Goal: Task Accomplishment & Management: Complete application form

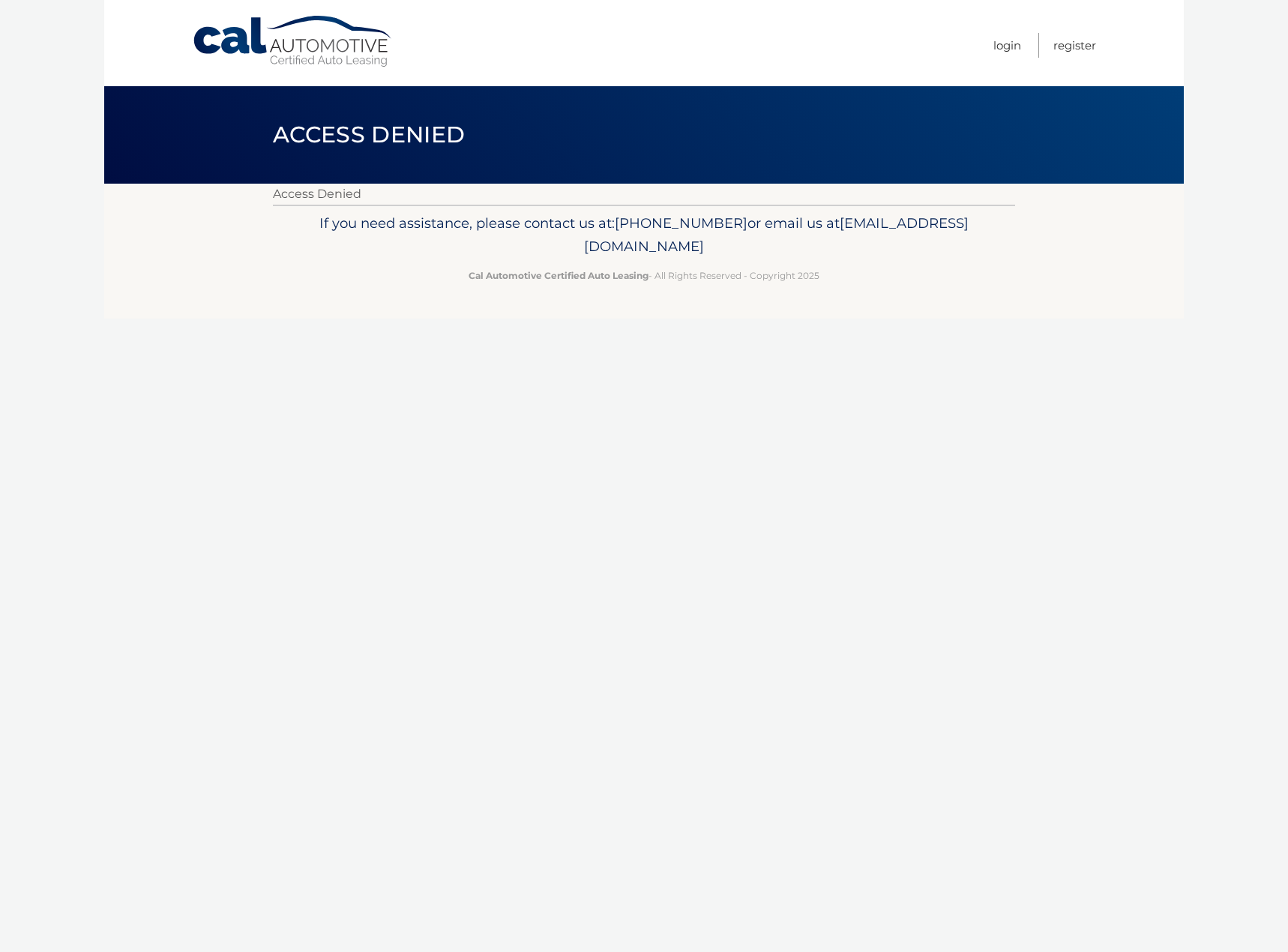
click at [280, 42] on link "Cal Automotive" at bounding box center [294, 41] width 203 height 53
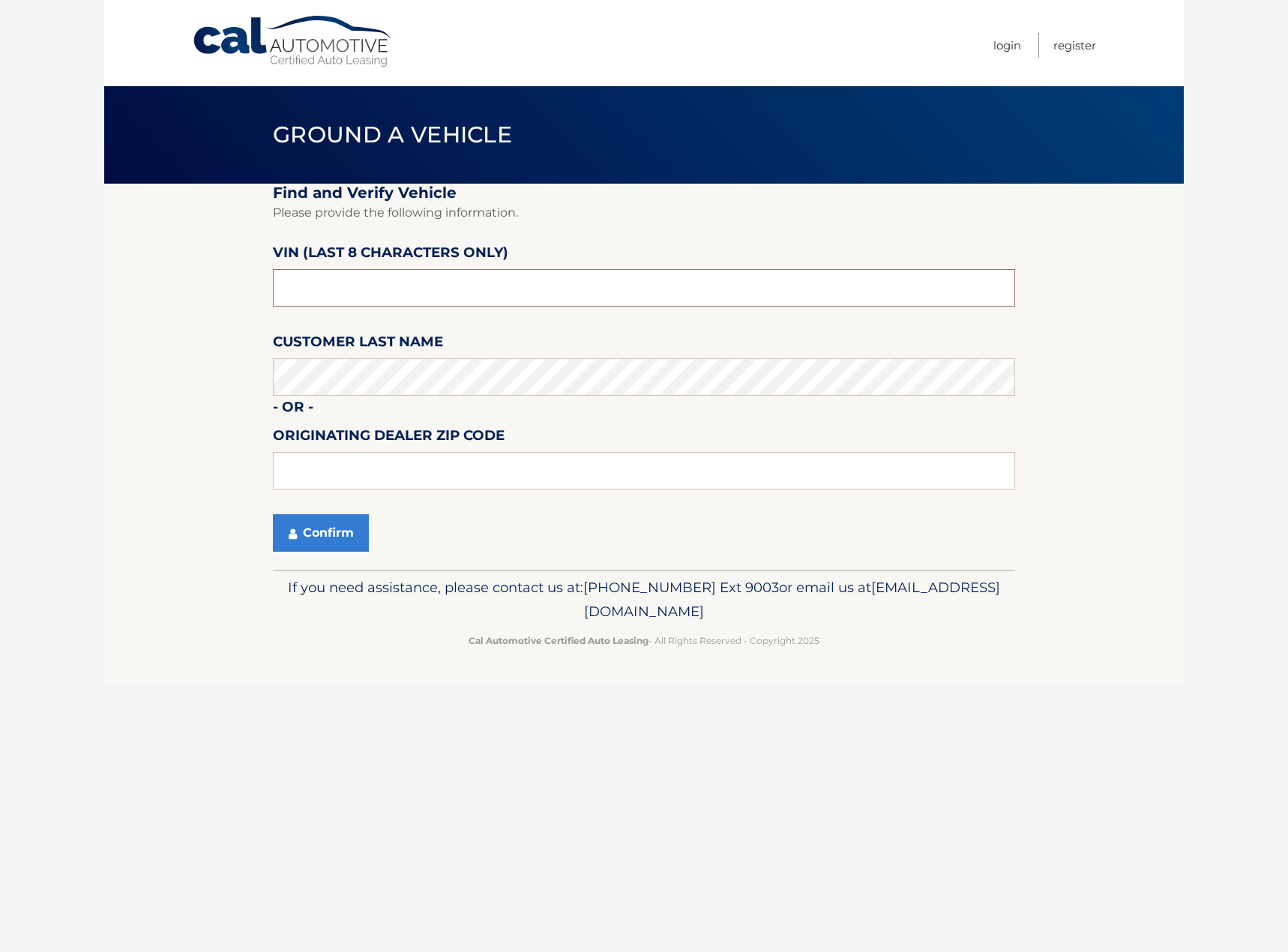
drag, startPoint x: 322, startPoint y: 294, endPoint x: 347, endPoint y: 304, distance: 26.9
click at [322, 294] on input "text" at bounding box center [644, 288] width 742 height 38
drag, startPoint x: 309, startPoint y: 293, endPoint x: 225, endPoint y: 294, distance: 84.0
click at [239, 294] on section "Find and Verify Vehicle Please provide the following information. VIN (last 8 c…" at bounding box center [643, 377] width 1079 height 386
type input "pu984783"
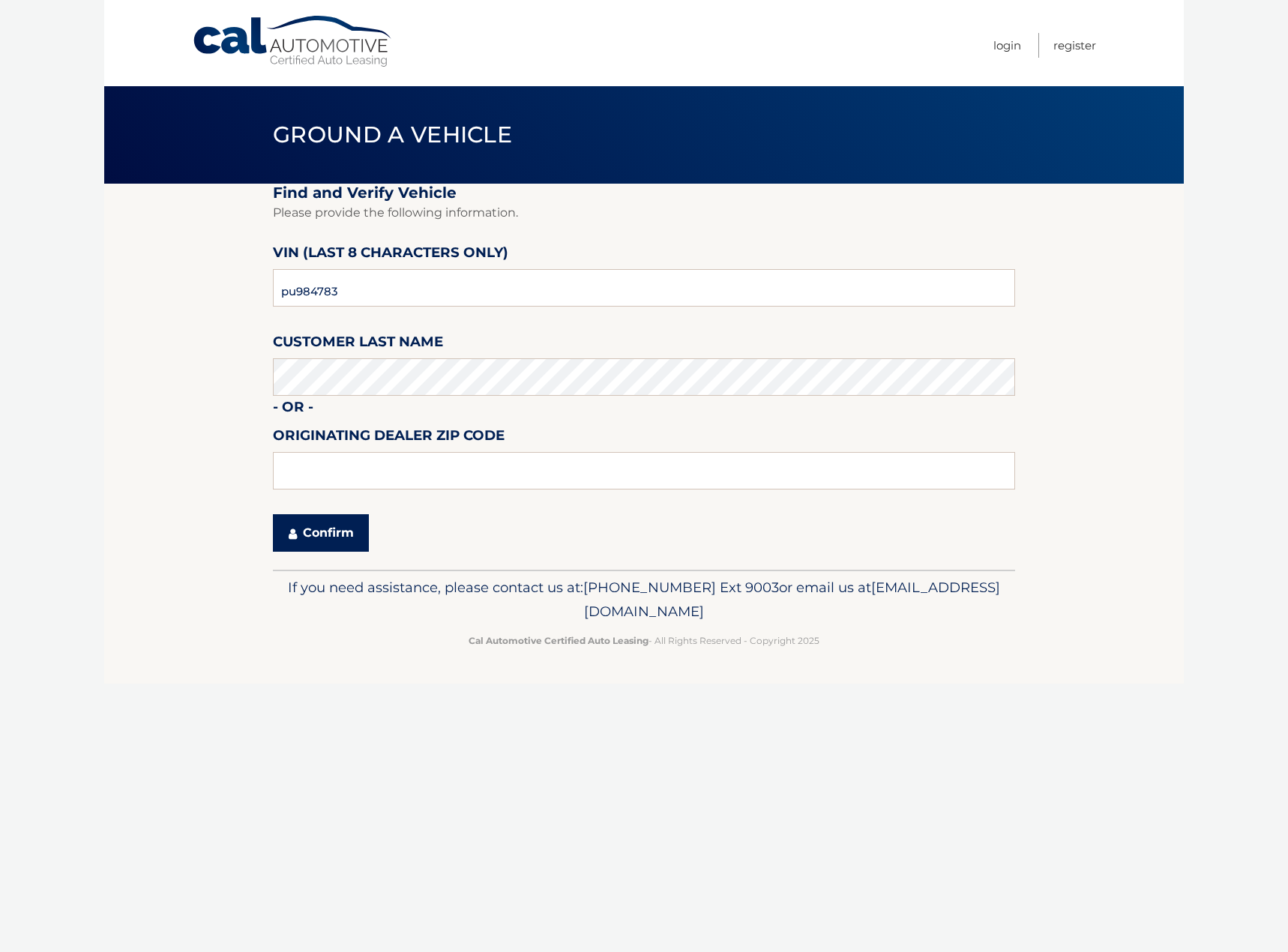
click at [334, 545] on button "Confirm" at bounding box center [321, 533] width 96 height 38
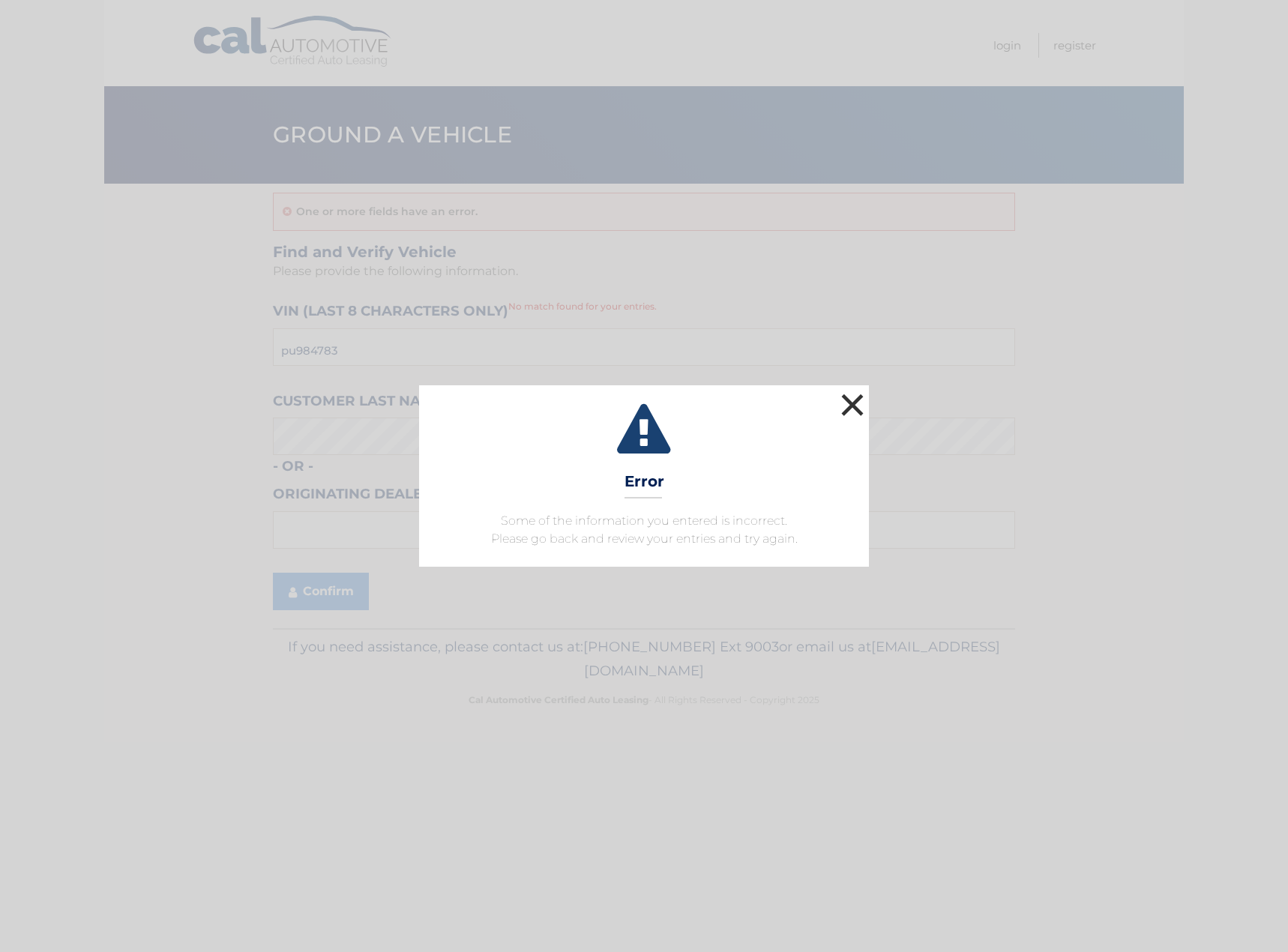
click at [860, 397] on button "×" at bounding box center [852, 404] width 30 height 30
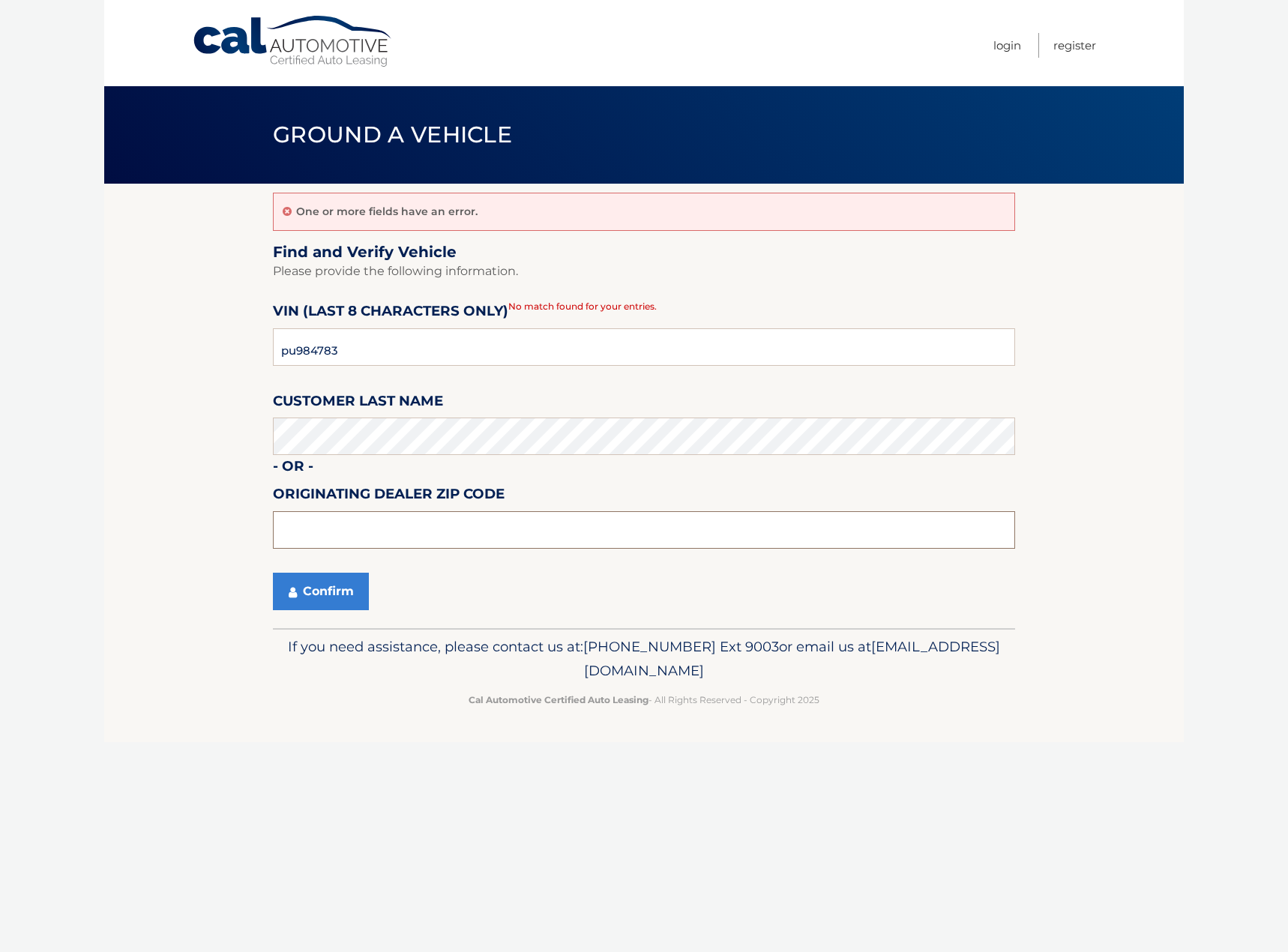
click at [322, 537] on input "text" at bounding box center [644, 530] width 742 height 38
type input "11554"
click at [332, 598] on button "Confirm" at bounding box center [321, 591] width 96 height 38
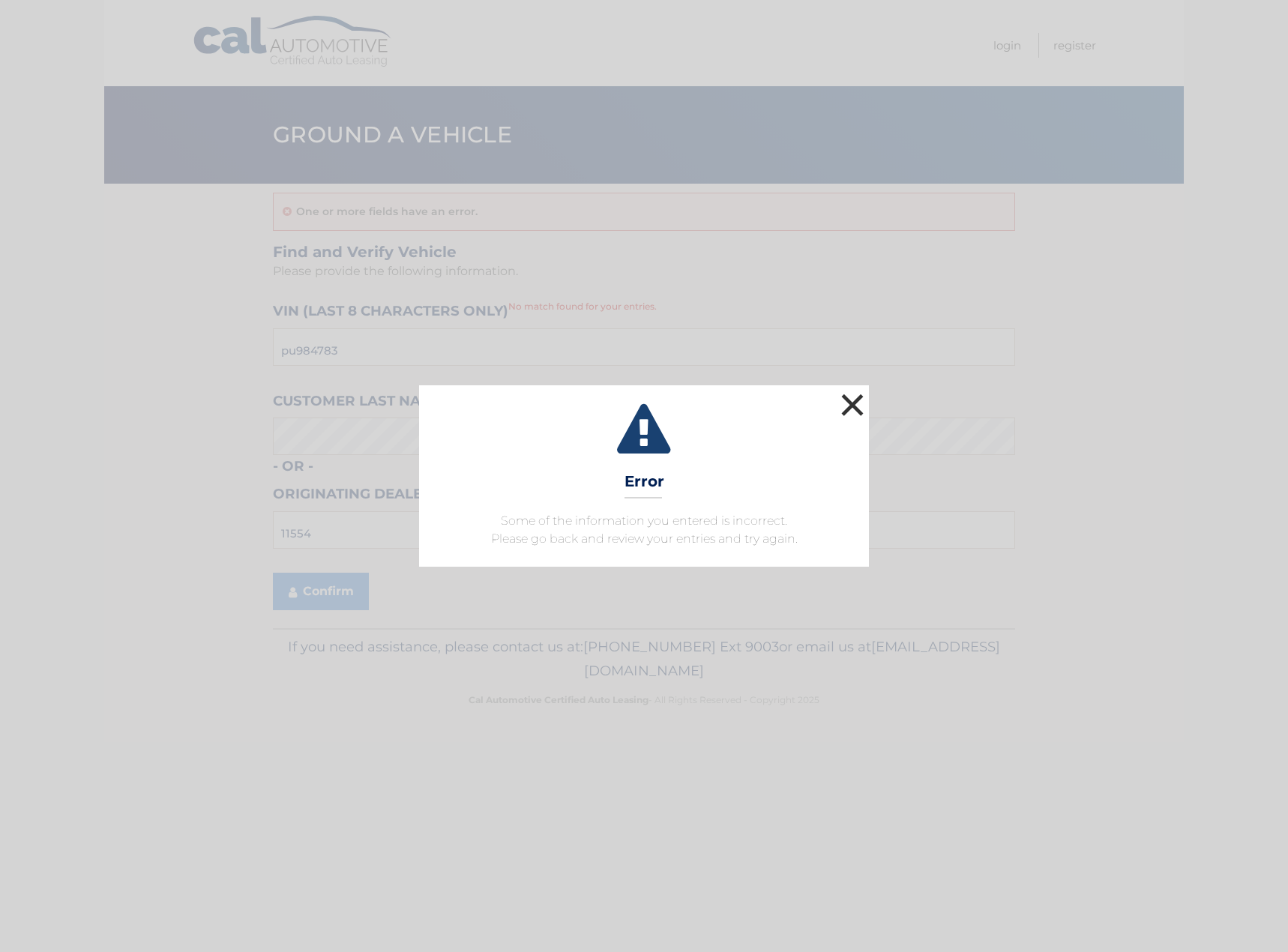
click at [854, 398] on button "×" at bounding box center [852, 404] width 30 height 30
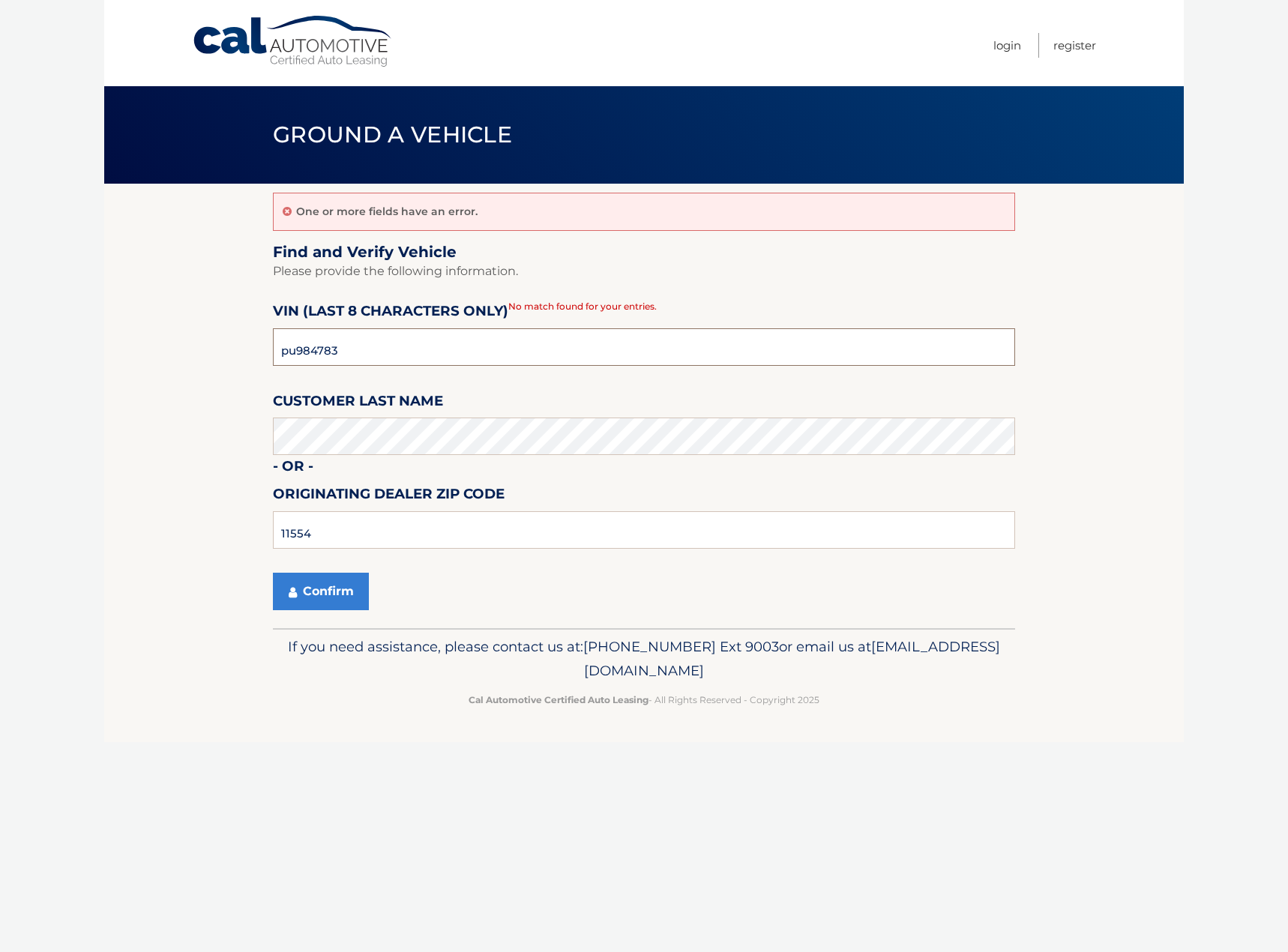
drag, startPoint x: 296, startPoint y: 351, endPoint x: 263, endPoint y: 361, distance: 34.5
click at [263, 361] on section "One or more fields have an error. Find and Verify Vehicle Please provide the fo…" at bounding box center [643, 406] width 1079 height 445
type input "PU984783"
drag, startPoint x: 308, startPoint y: 587, endPoint x: 269, endPoint y: 588, distance: 39.0
click at [308, 587] on button "Confirm" at bounding box center [321, 591] width 96 height 38
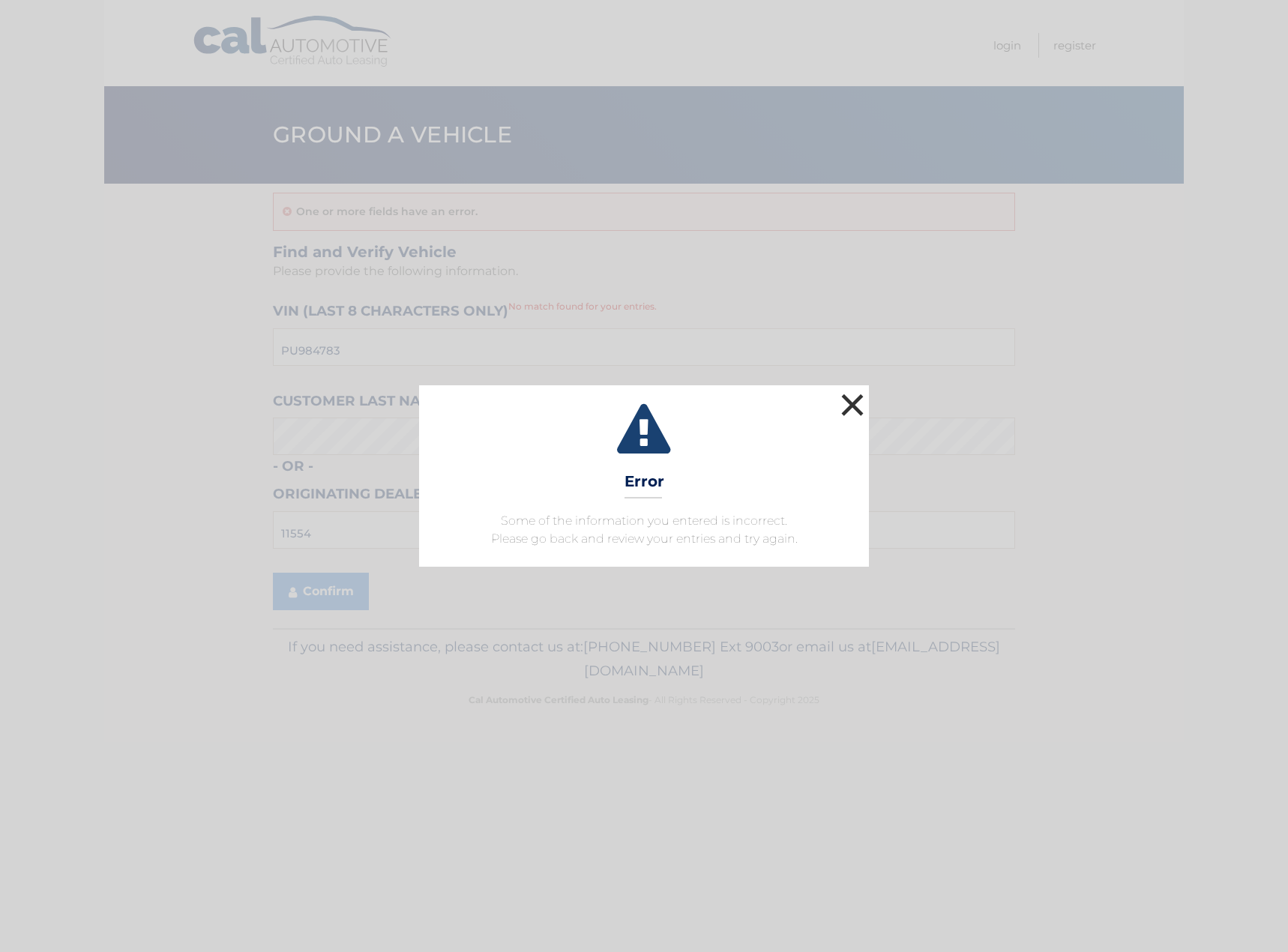
click at [860, 403] on button "×" at bounding box center [852, 404] width 30 height 30
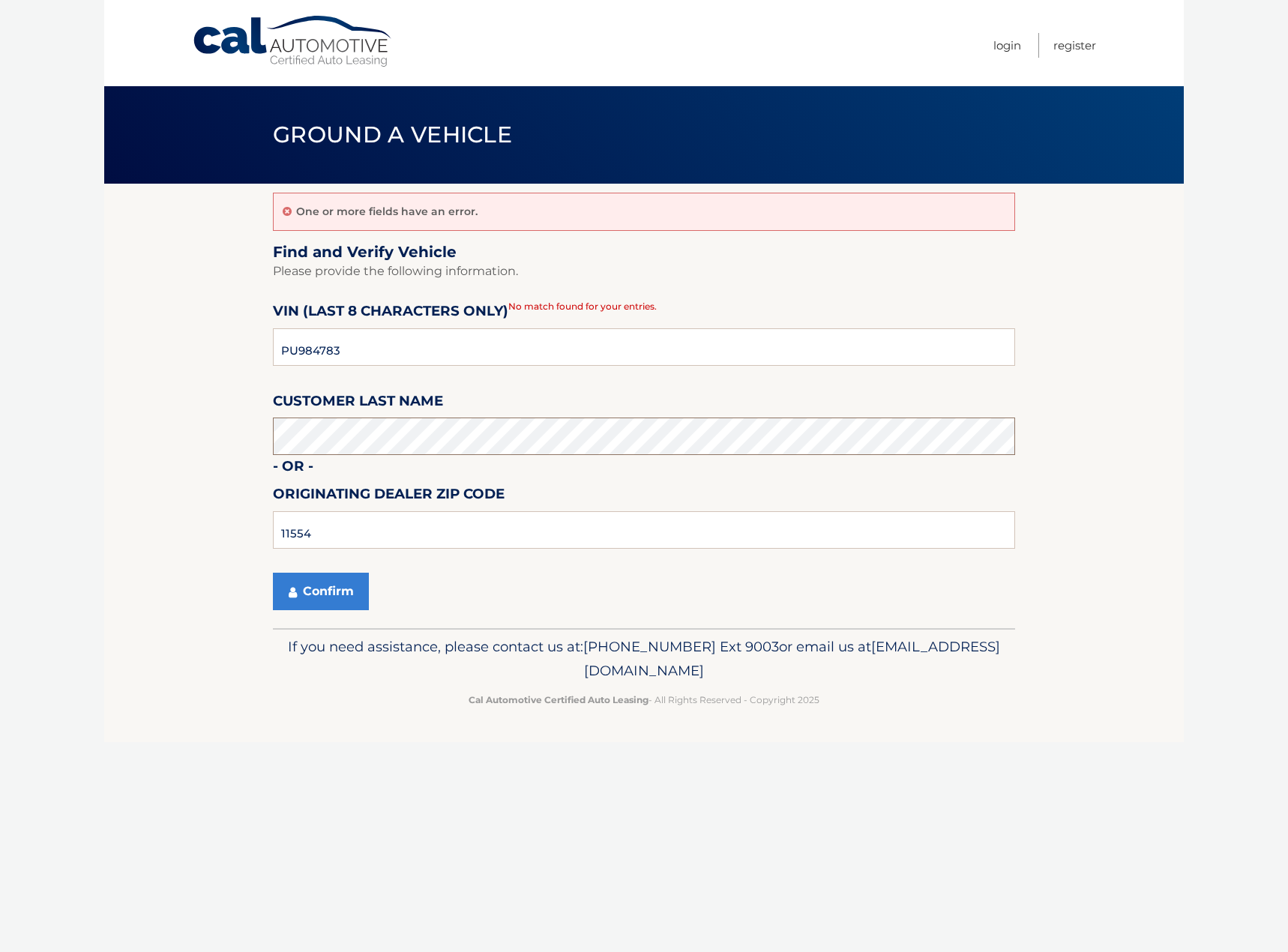
click at [138, 432] on section "One or more fields have an error. Find and Verify Vehicle Please provide the fo…" at bounding box center [643, 406] width 1079 height 445
click at [309, 595] on button "Confirm" at bounding box center [321, 591] width 96 height 38
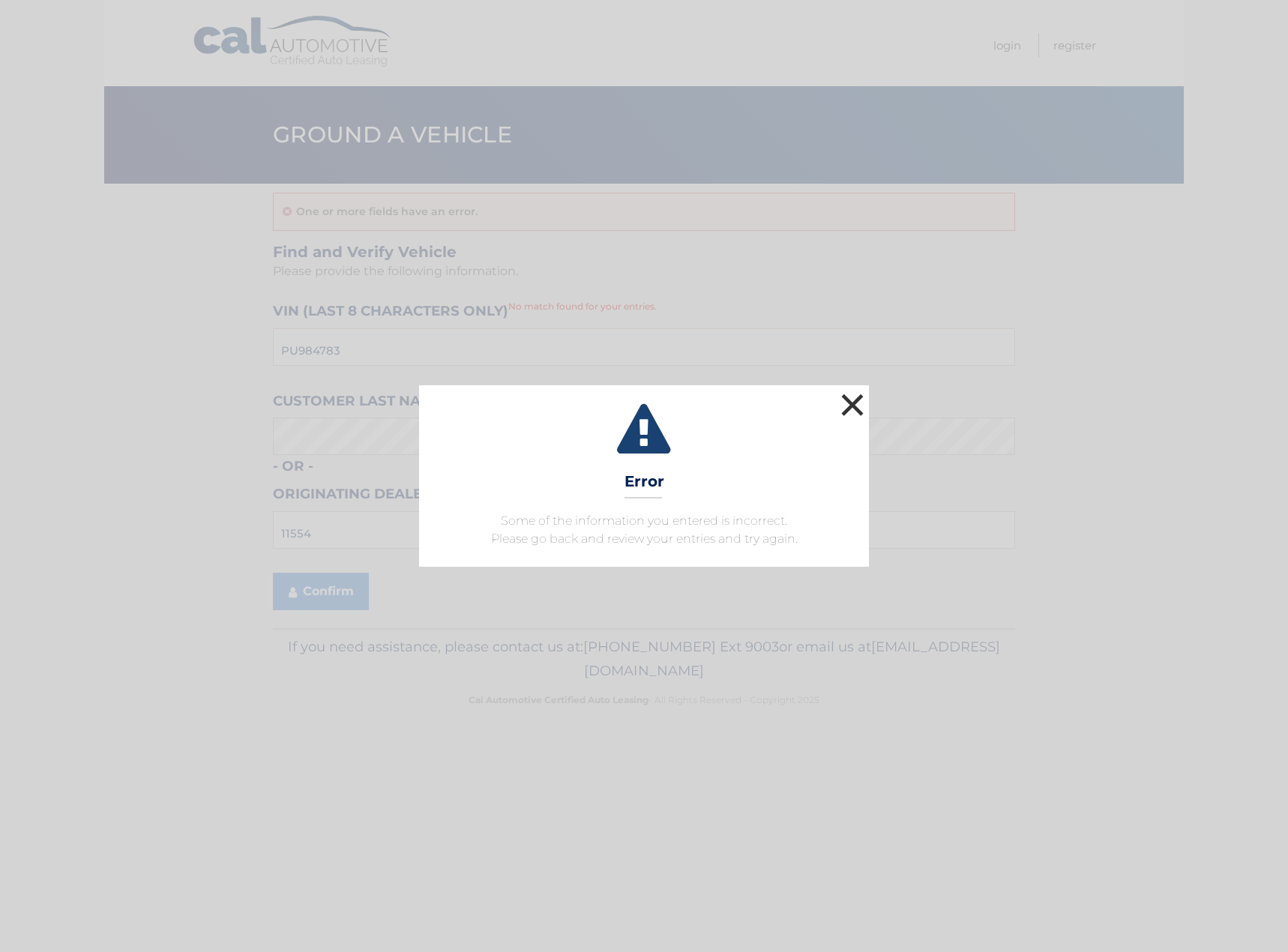
click at [856, 400] on button "×" at bounding box center [852, 404] width 30 height 30
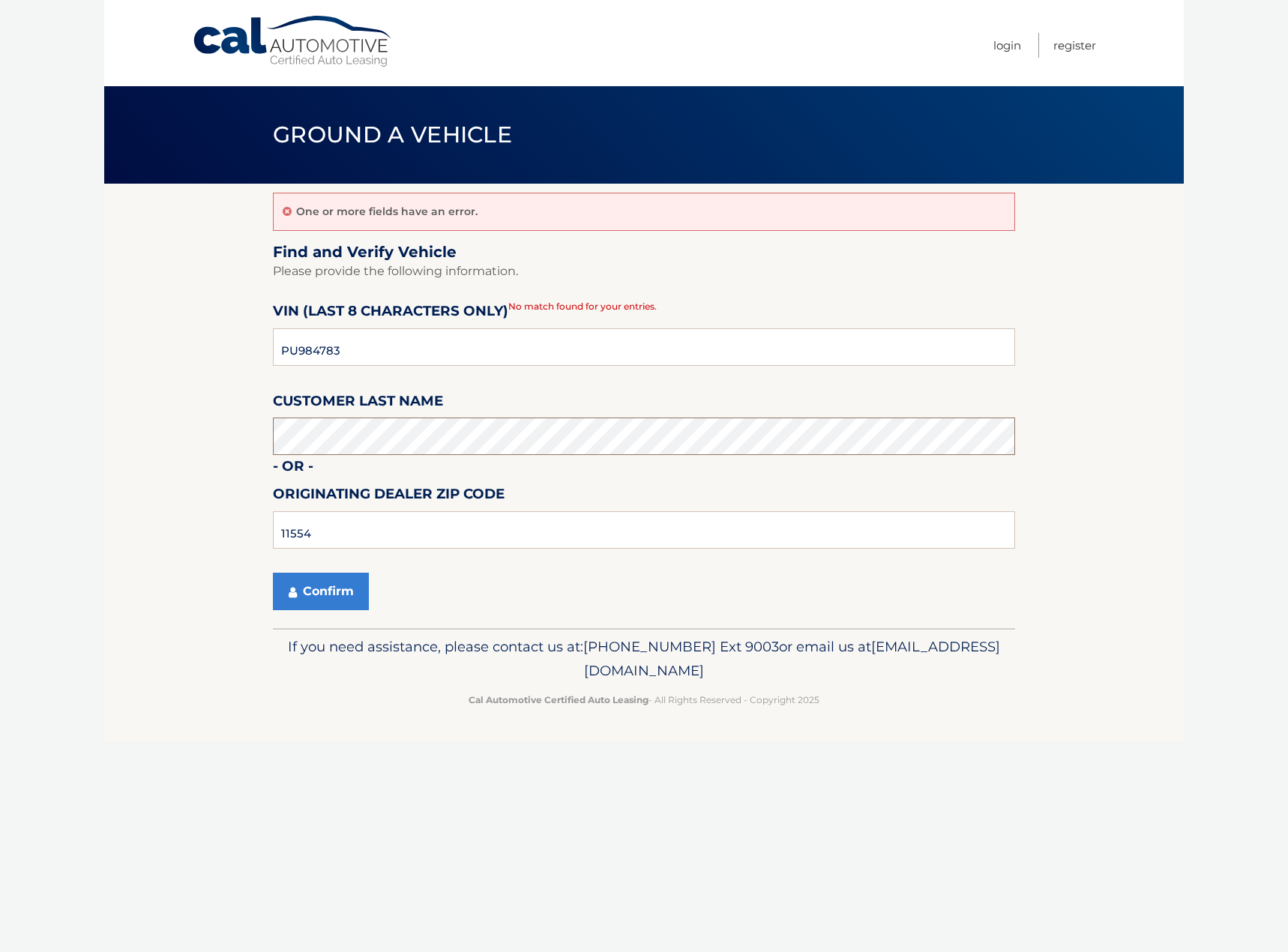
click at [191, 440] on section "One or more fields have an error. Find and Verify Vehicle Please provide the fo…" at bounding box center [643, 406] width 1079 height 445
click at [322, 597] on button "Confirm" at bounding box center [321, 591] width 96 height 38
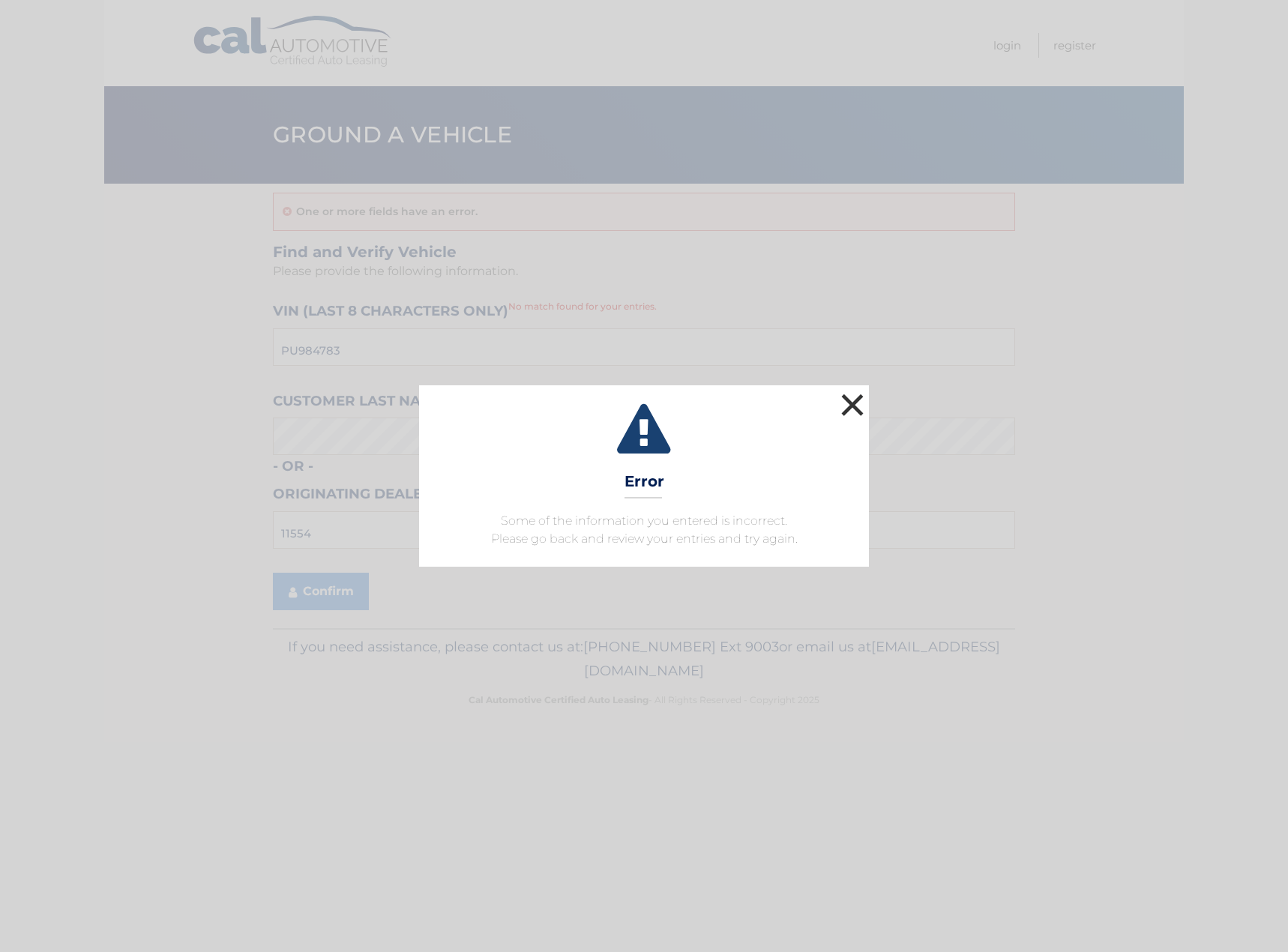
click at [847, 404] on button "×" at bounding box center [852, 404] width 30 height 30
